Goal: Check status: Check status

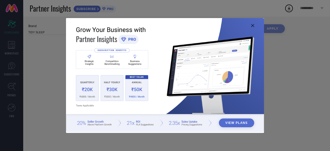
type input "All"
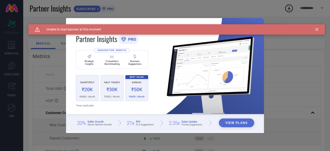
click at [318, 28] on div "Caution Created with Sketch. Unable to load banners at this moment" at bounding box center [176, 29] width 296 height 10
click at [318, 28] on icon at bounding box center [316, 29] width 3 height 3
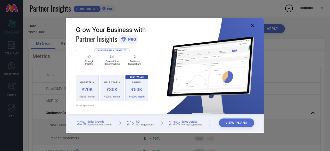
click at [253, 26] on icon at bounding box center [252, 25] width 3 height 3
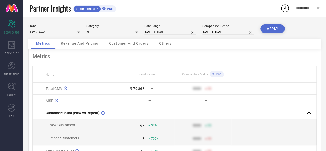
click at [79, 45] on span "Revenue And Pricing" at bounding box center [80, 43] width 38 height 4
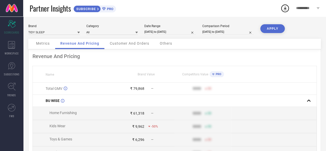
click at [126, 45] on span "Customer And Orders" at bounding box center [129, 43] width 39 height 4
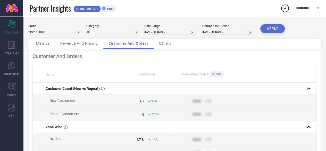
click at [77, 38] on div "Brand TIDY SLEEP Category All Date Range [DATE] to [DATE] Comparison Period [DA…" at bounding box center [174, 31] width 293 height 14
click at [77, 44] on span "Revenue And Pricing" at bounding box center [79, 43] width 38 height 4
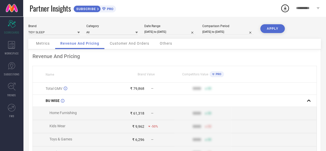
click at [159, 32] on input "[DATE] to [DATE]" at bounding box center [170, 31] width 52 height 5
select select "8"
select select "2025"
select select "9"
select select "2025"
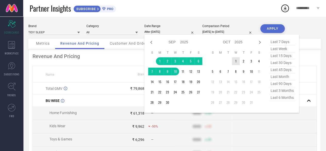
click at [236, 62] on td "1" at bounding box center [236, 61] width 8 height 8
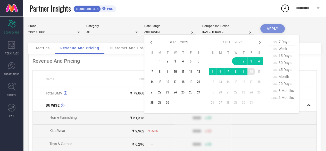
type input "[DATE] to [DATE]"
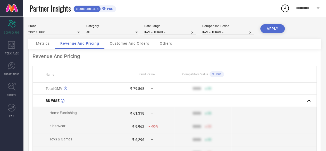
click at [271, 29] on button "APPLY" at bounding box center [272, 28] width 24 height 9
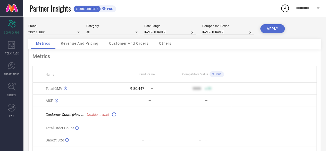
click at [160, 32] on input "[DATE] to [DATE]" at bounding box center [170, 31] width 52 height 5
select select "9"
select select "2025"
select select "10"
select select "2025"
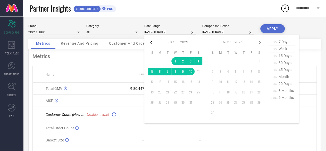
click at [151, 41] on icon at bounding box center [151, 42] width 6 height 6
select select "8"
select select "2025"
select select "9"
select select "2025"
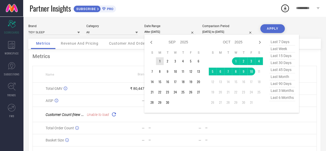
click at [160, 60] on td "1" at bounding box center [160, 61] width 8 height 8
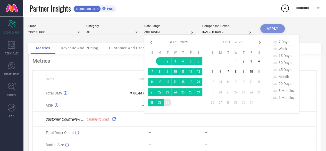
type input "[DATE] to [DATE]"
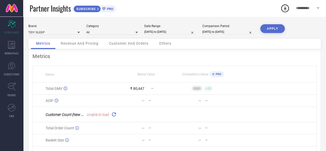
click at [267, 30] on button "APPLY" at bounding box center [272, 28] width 24 height 9
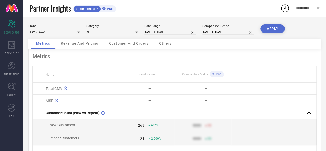
click at [69, 43] on span "Revenue And Pricing" at bounding box center [80, 43] width 38 height 4
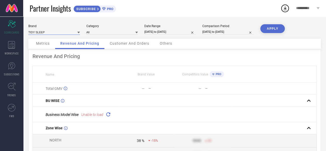
click at [64, 34] on input at bounding box center [54, 31] width 52 height 5
click at [62, 39] on div "TIDY SLEEP" at bounding box center [54, 39] width 52 height 9
click at [264, 27] on button "APPLY" at bounding box center [272, 28] width 24 height 9
